Goal: Information Seeking & Learning: Learn about a topic

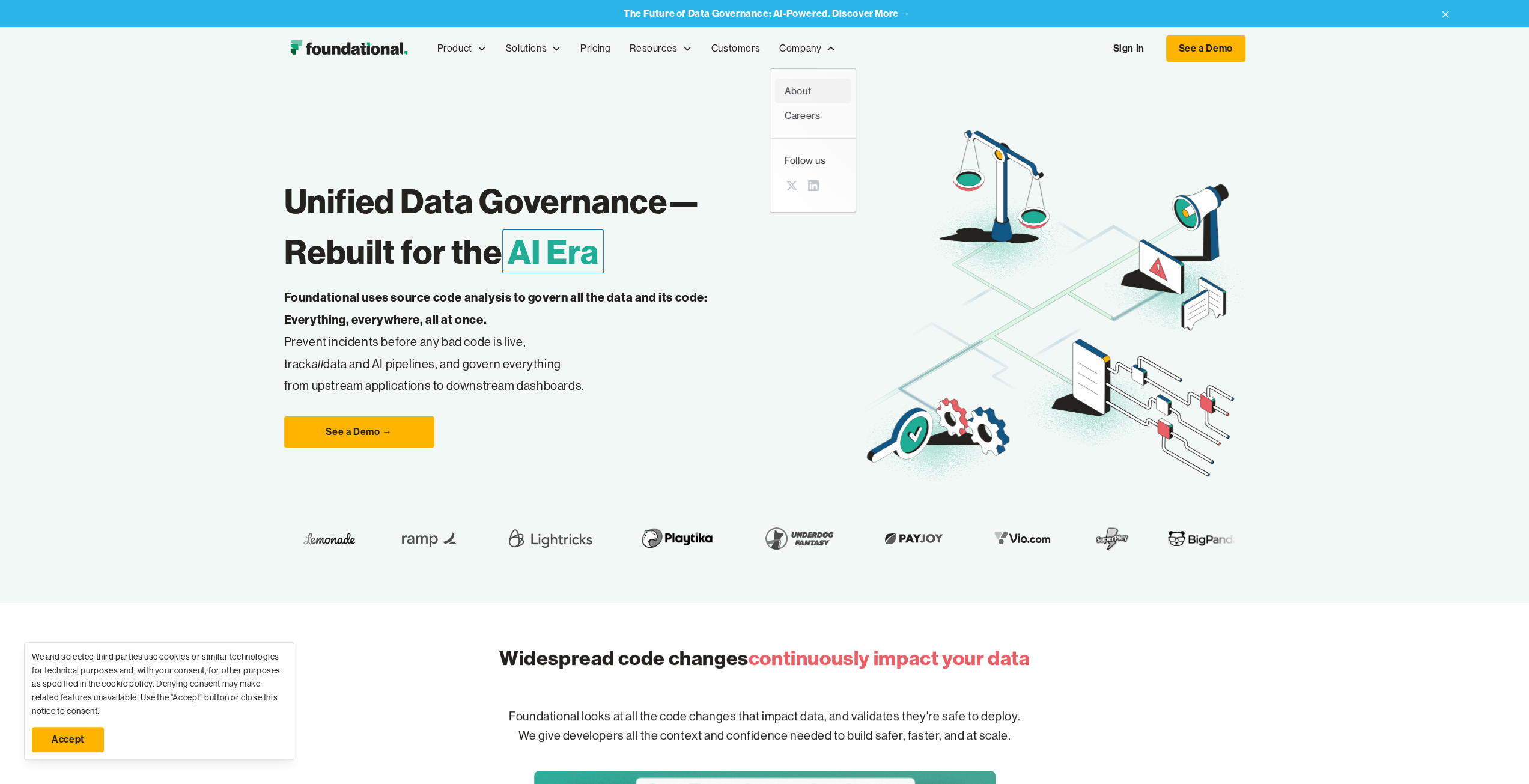
click at [803, 89] on div "About" at bounding box center [812, 91] width 56 height 16
